Goal: Information Seeking & Learning: Learn about a topic

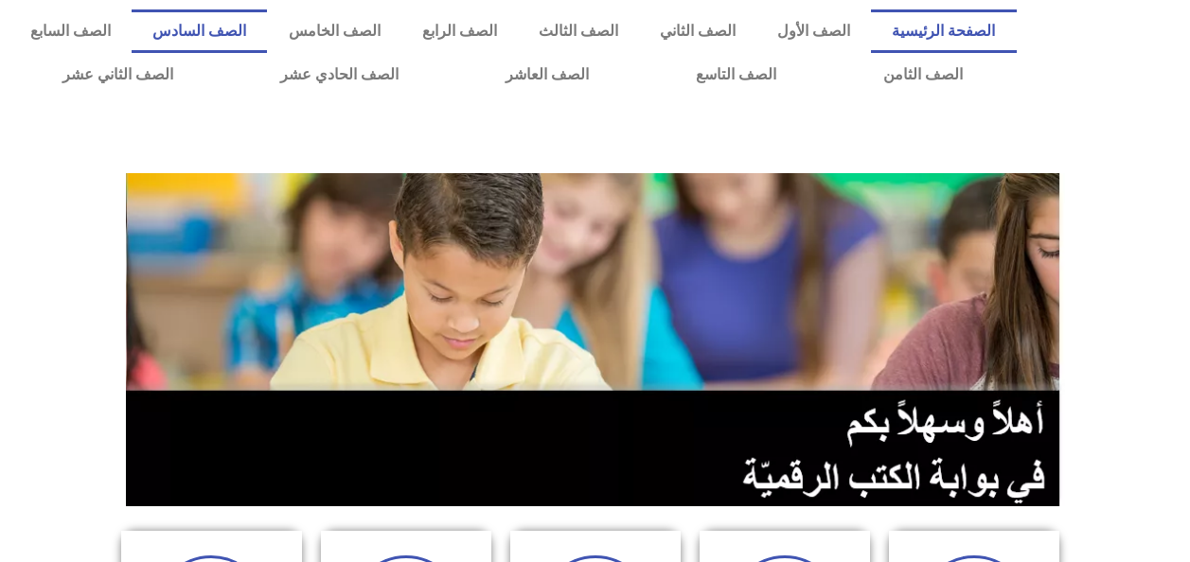
click at [267, 51] on link "الصف السادس" at bounding box center [199, 31] width 135 height 44
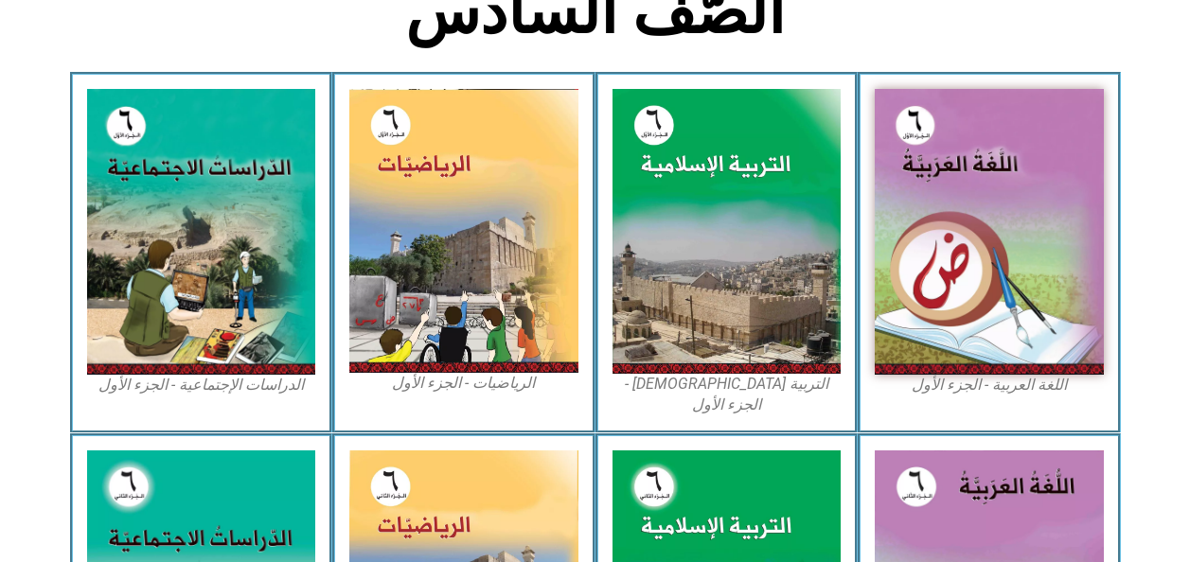
scroll to position [521, 0]
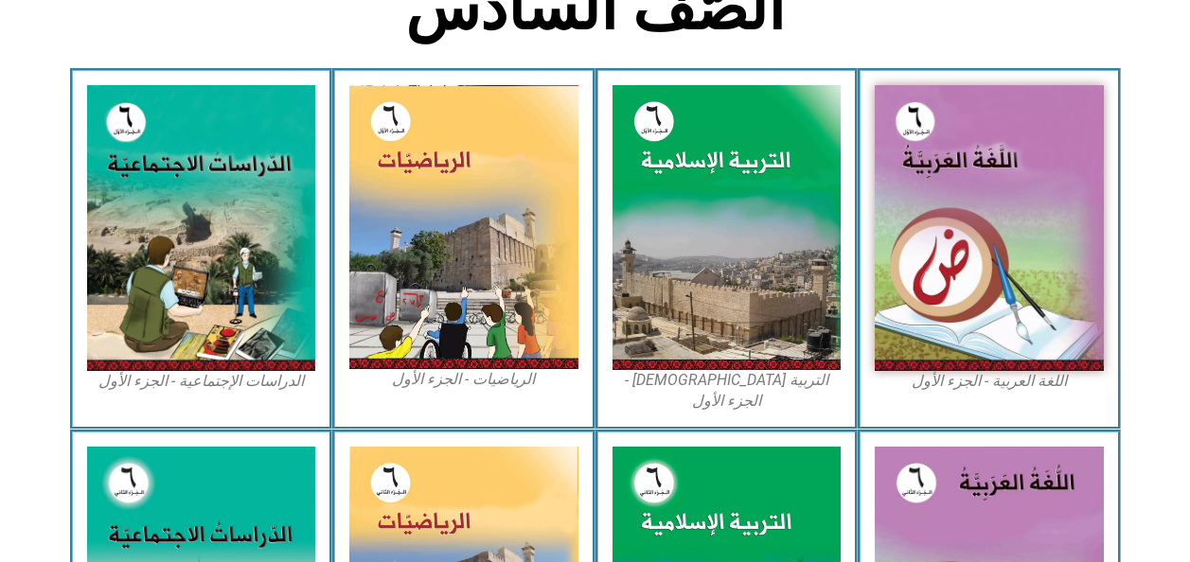
click at [732, 323] on img at bounding box center [726, 227] width 229 height 284
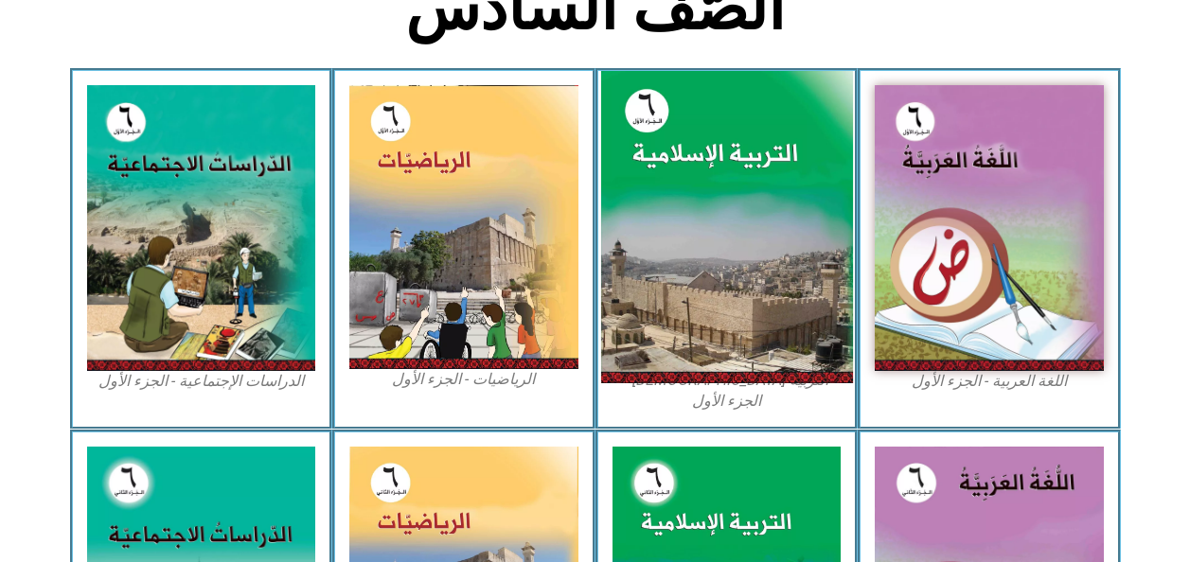
click at [669, 292] on img at bounding box center [726, 227] width 252 height 313
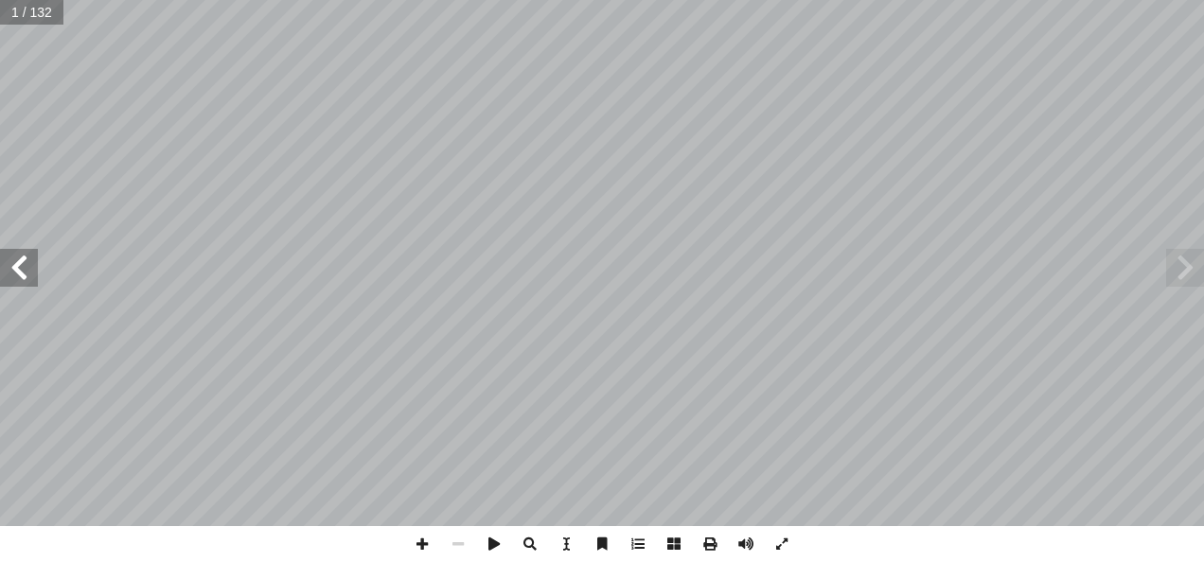
click at [24, 286] on span at bounding box center [19, 268] width 38 height 38
click at [14, 286] on span at bounding box center [19, 268] width 38 height 38
click at [14, 282] on span at bounding box center [19, 268] width 38 height 38
click at [16, 284] on span at bounding box center [19, 268] width 38 height 38
click at [21, 284] on span at bounding box center [19, 268] width 38 height 38
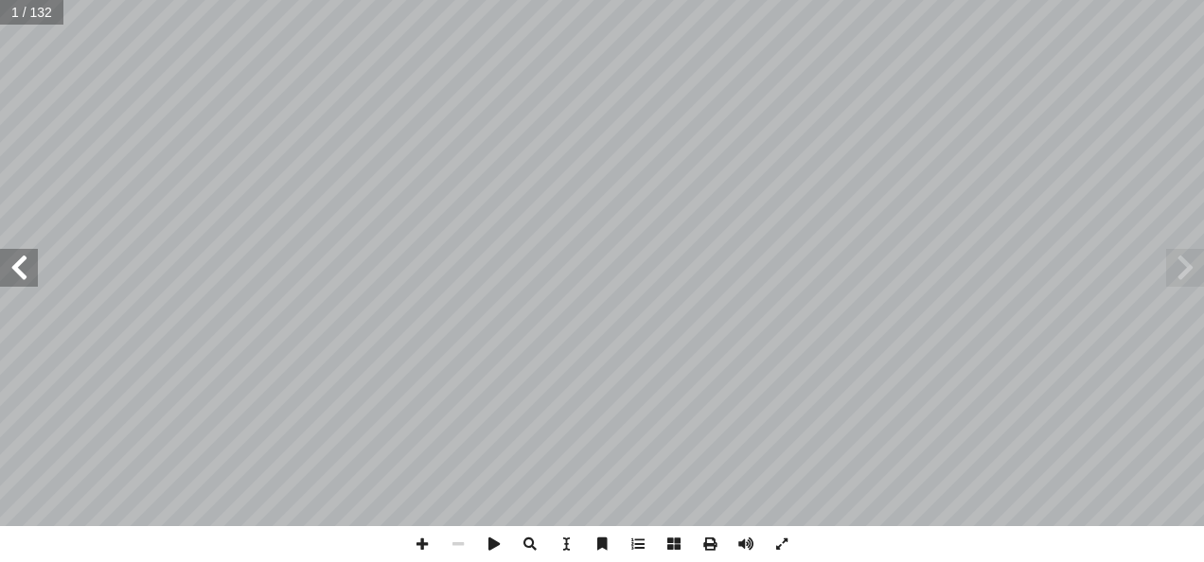
click at [20, 278] on span at bounding box center [19, 268] width 38 height 38
click at [18, 281] on span at bounding box center [19, 268] width 38 height 38
click at [18, 283] on span at bounding box center [19, 268] width 38 height 38
click at [16, 283] on span at bounding box center [19, 268] width 38 height 38
click at [17, 276] on span at bounding box center [19, 268] width 38 height 38
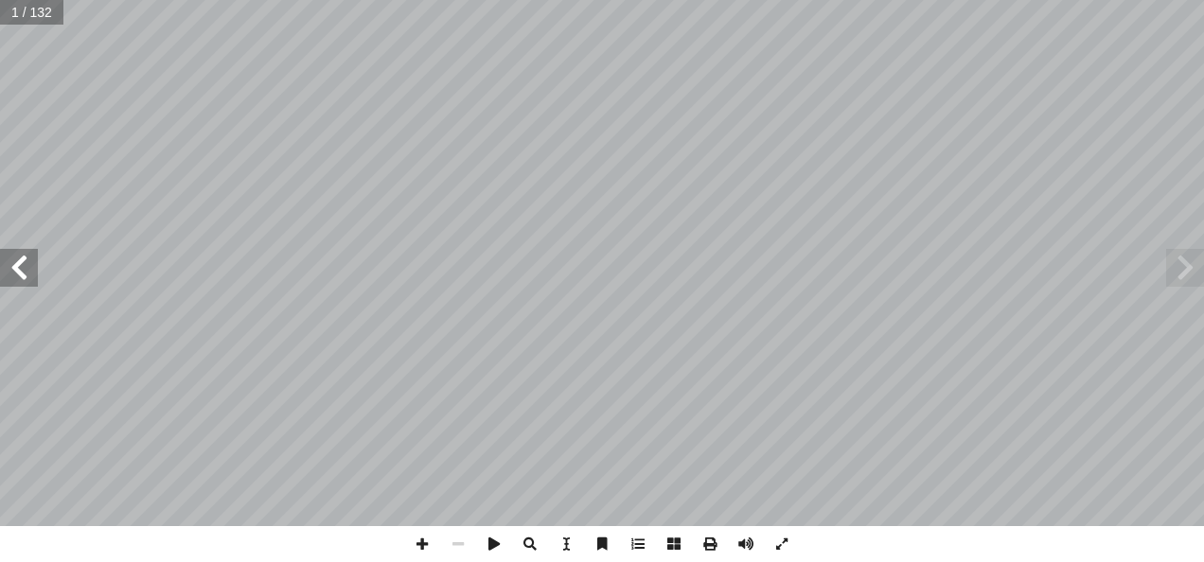
click at [18, 279] on span at bounding box center [19, 268] width 38 height 38
click at [22, 280] on span at bounding box center [19, 268] width 38 height 38
click at [12, 284] on span at bounding box center [19, 268] width 38 height 38
click at [13, 286] on span at bounding box center [19, 268] width 38 height 38
click at [11, 283] on span at bounding box center [19, 268] width 38 height 38
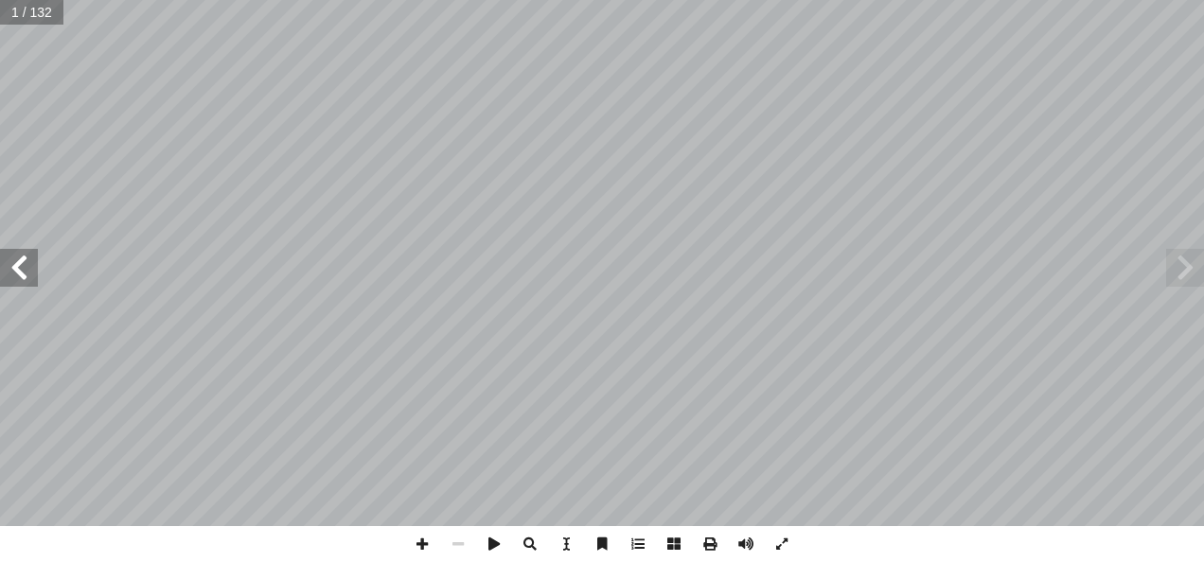
click at [11, 283] on span at bounding box center [19, 268] width 38 height 38
click at [12, 284] on span at bounding box center [19, 268] width 38 height 38
click at [14, 285] on span at bounding box center [19, 268] width 38 height 38
click at [18, 275] on span at bounding box center [19, 268] width 38 height 38
click at [9, 280] on span at bounding box center [19, 268] width 38 height 38
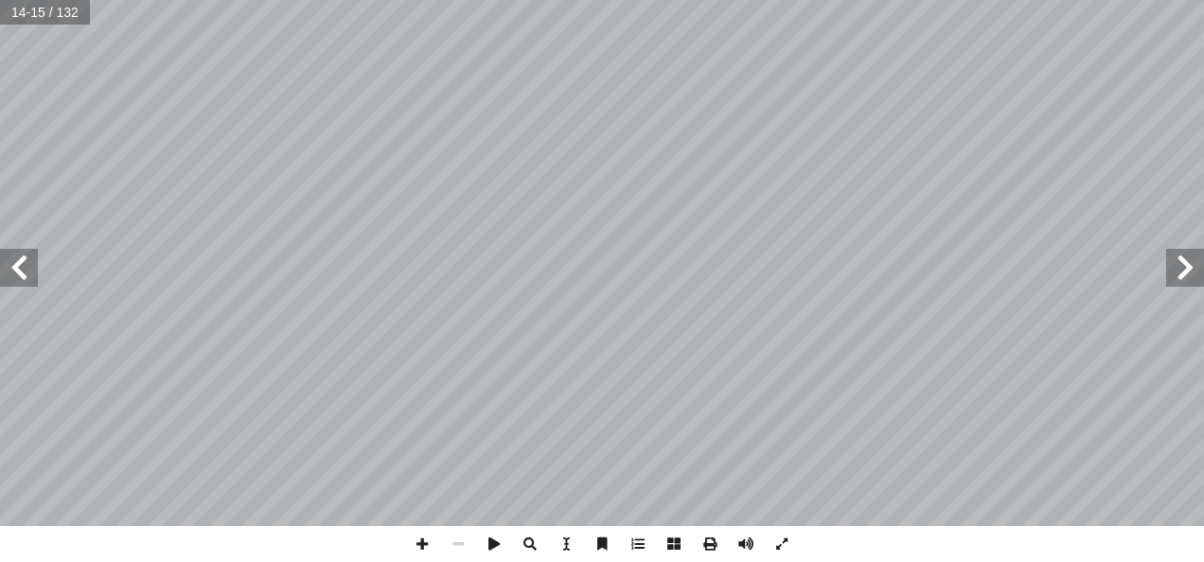
click at [1, 282] on span at bounding box center [19, 268] width 38 height 38
click at [26, 267] on span at bounding box center [19, 268] width 38 height 38
click at [20, 285] on span at bounding box center [19, 268] width 38 height 38
click at [21, 276] on span at bounding box center [19, 268] width 38 height 38
click at [15, 284] on span at bounding box center [19, 268] width 38 height 38
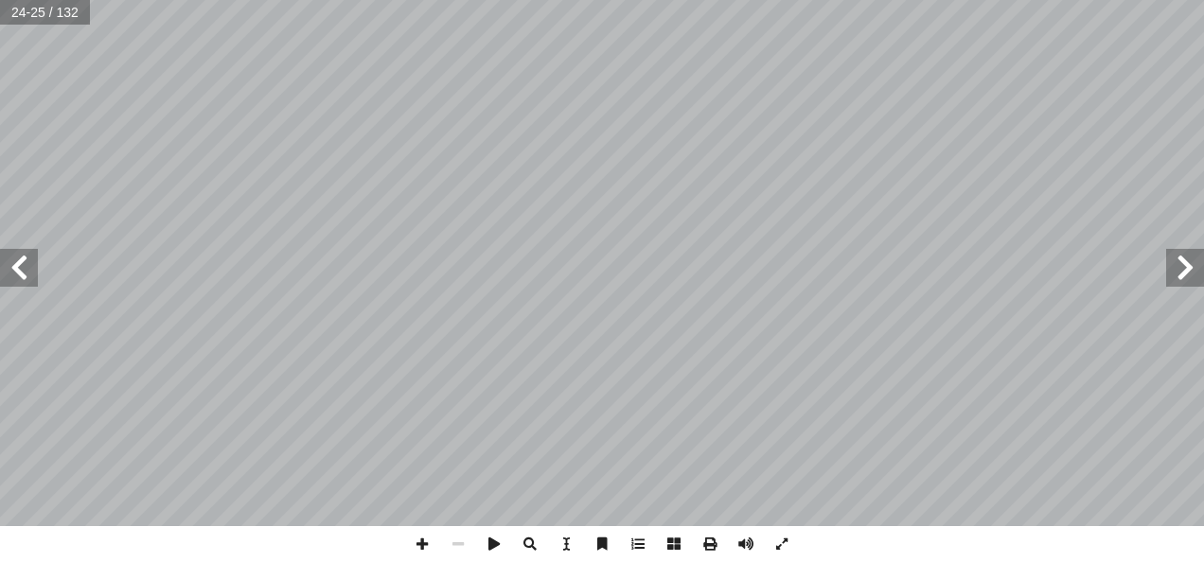
click at [21, 277] on span at bounding box center [19, 268] width 38 height 38
click at [15, 272] on span at bounding box center [19, 268] width 38 height 38
click at [26, 279] on span at bounding box center [19, 268] width 38 height 38
click at [24, 278] on span at bounding box center [19, 268] width 38 height 38
click at [31, 273] on span at bounding box center [19, 268] width 38 height 38
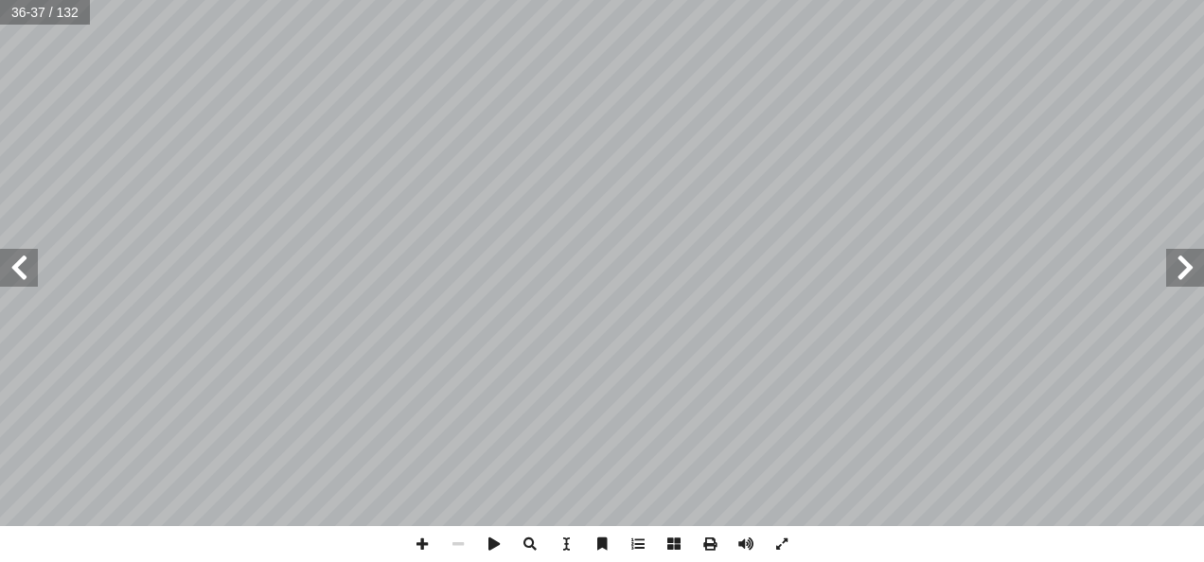
click at [22, 273] on span at bounding box center [19, 268] width 38 height 38
click at [23, 269] on span at bounding box center [19, 268] width 38 height 38
click at [26, 270] on span at bounding box center [19, 268] width 38 height 38
